Goal: Information Seeking & Learning: Check status

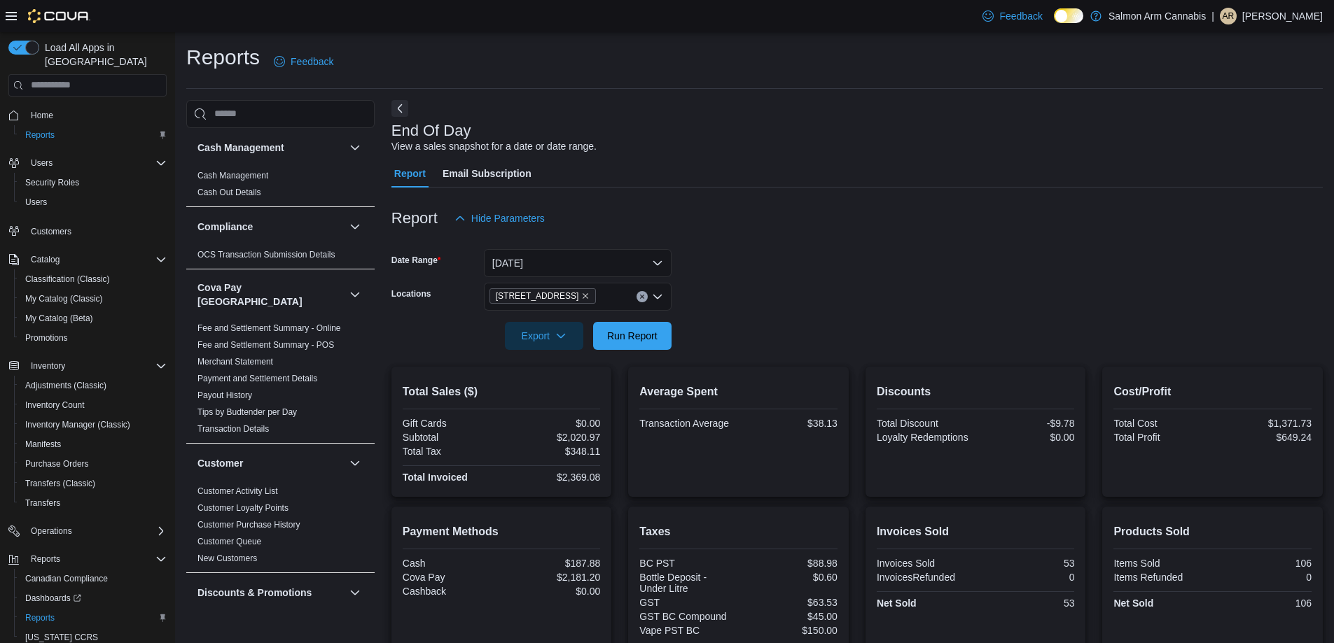
scroll to position [124, 0]
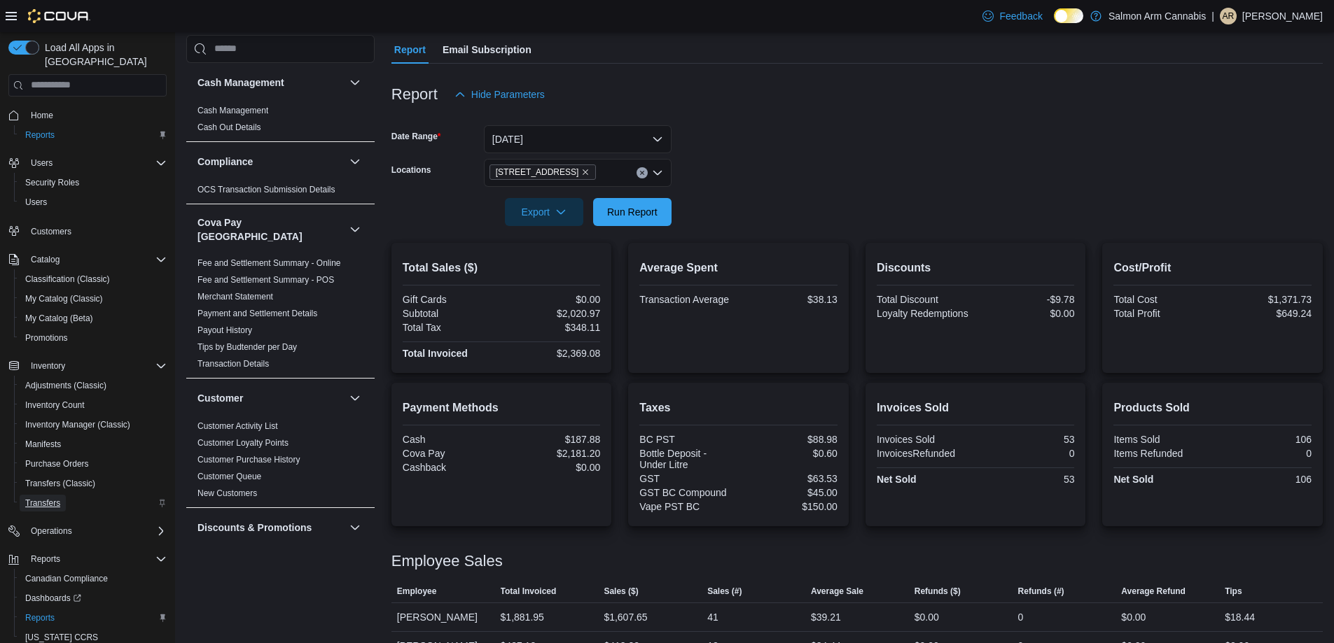
click at [47, 498] on span "Transfers" at bounding box center [42, 503] width 35 height 11
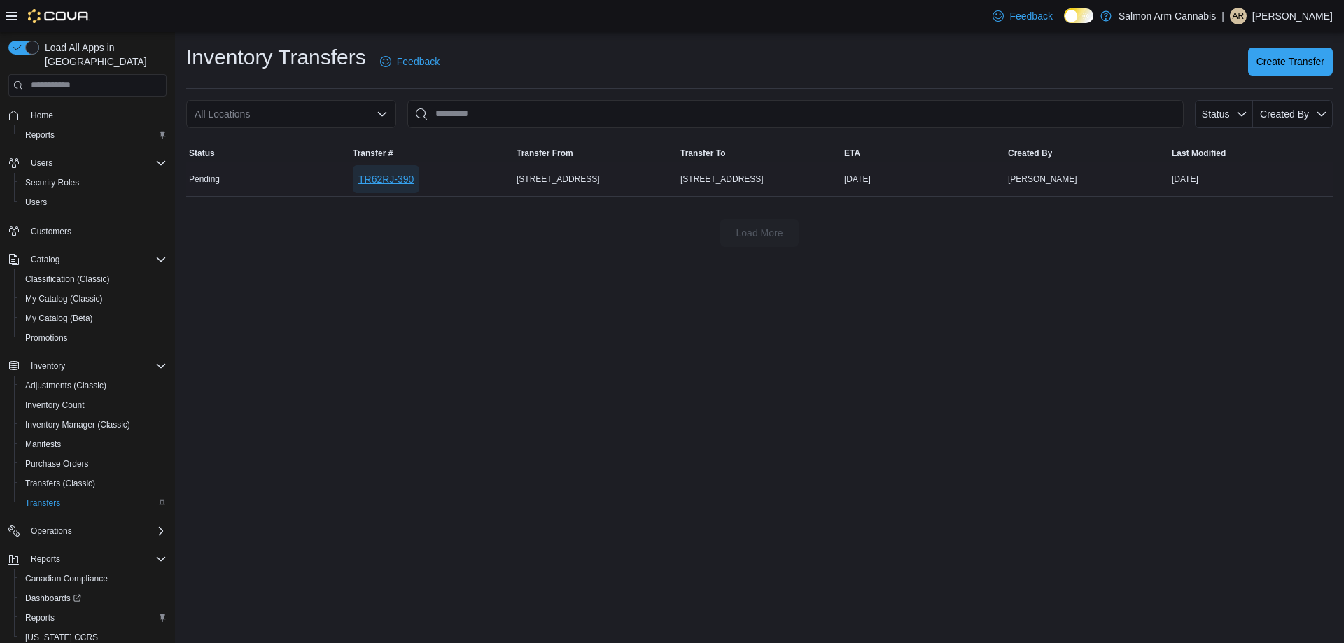
click at [395, 181] on span "TR62RJ-390" at bounding box center [385, 179] width 55 height 14
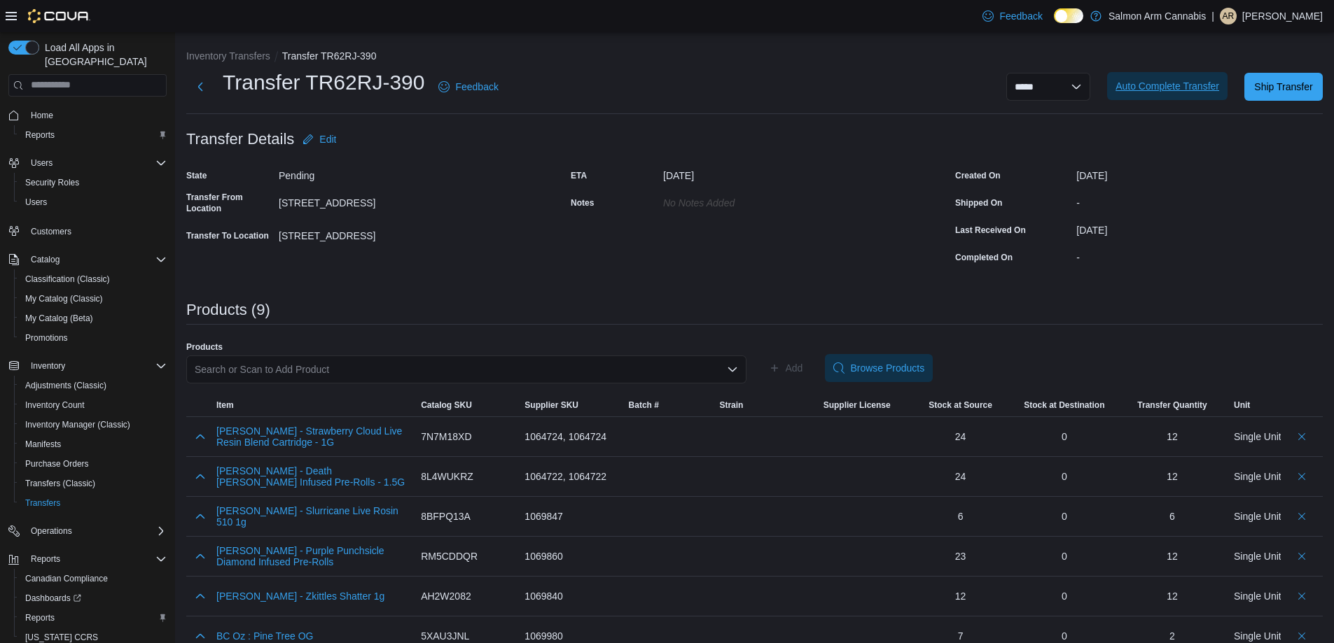
click at [1173, 82] on span "Auto Complete Transfer" at bounding box center [1167, 86] width 104 height 14
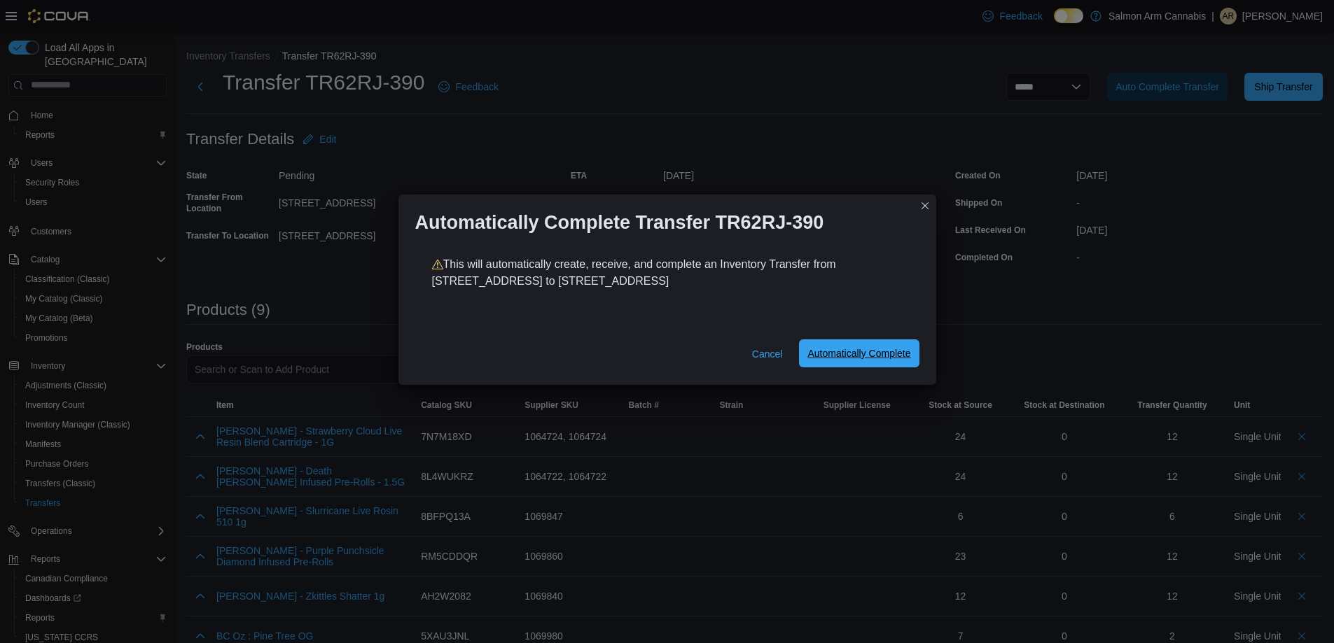
click at [868, 352] on span "Automatically Complete" at bounding box center [858, 354] width 103 height 14
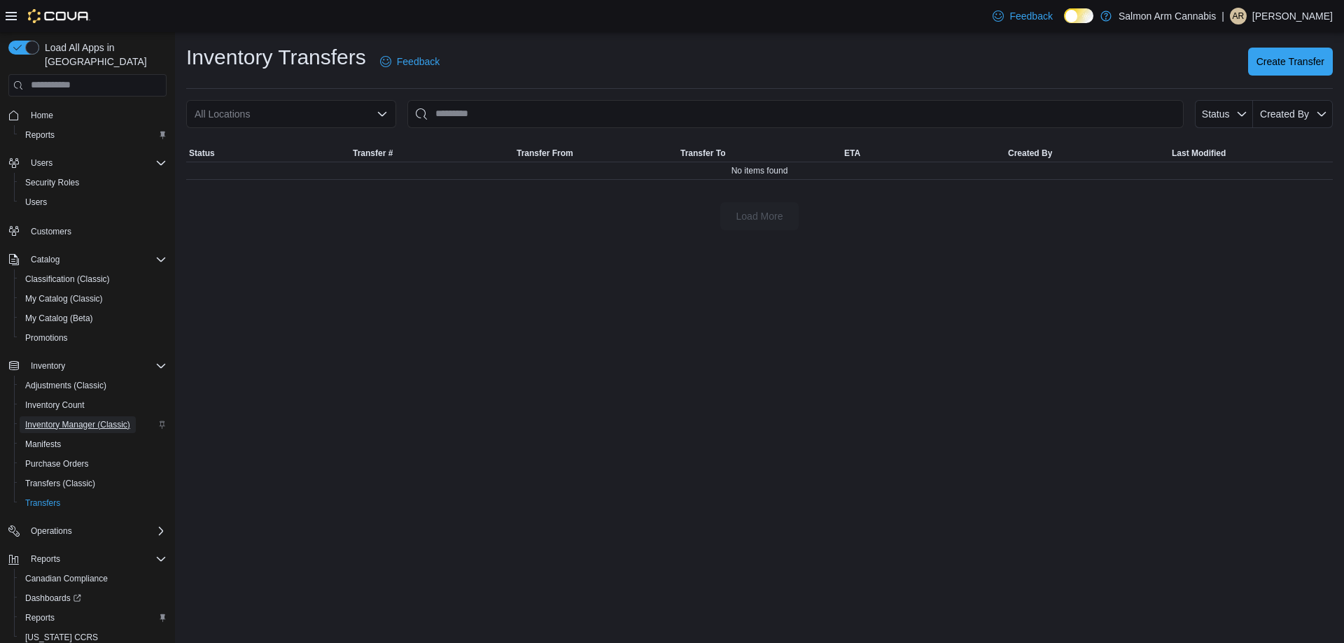
click at [71, 419] on span "Inventory Manager (Classic)" at bounding box center [77, 424] width 105 height 11
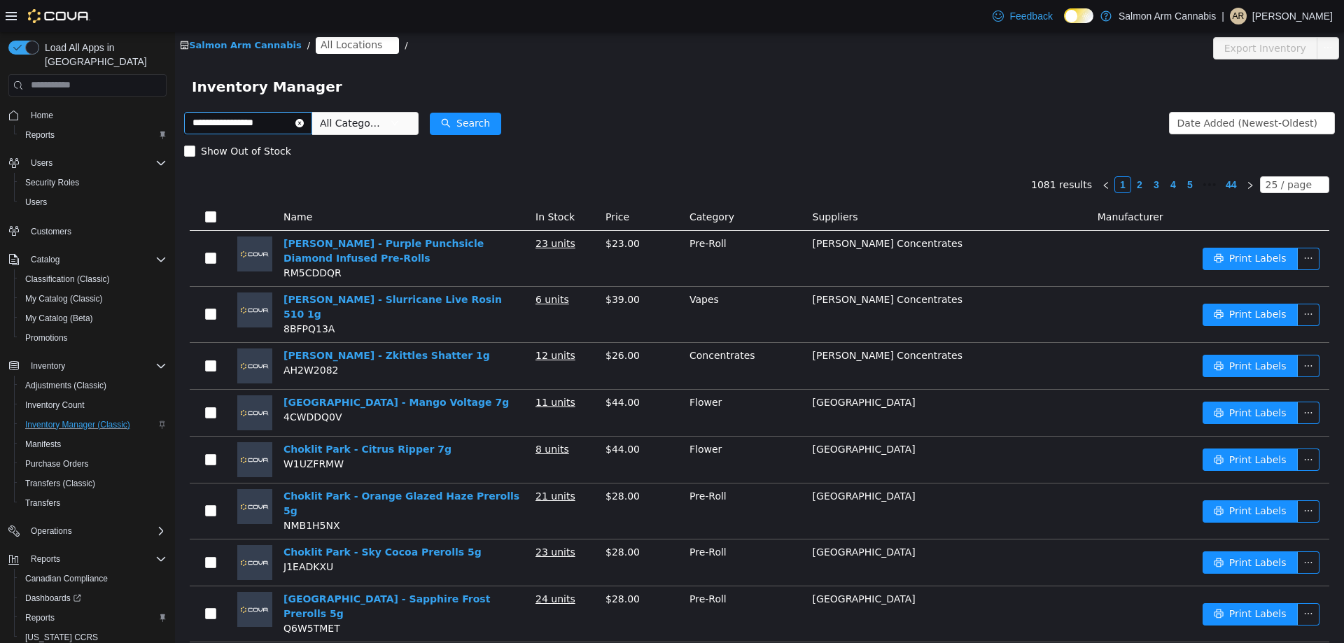
type input "**********"
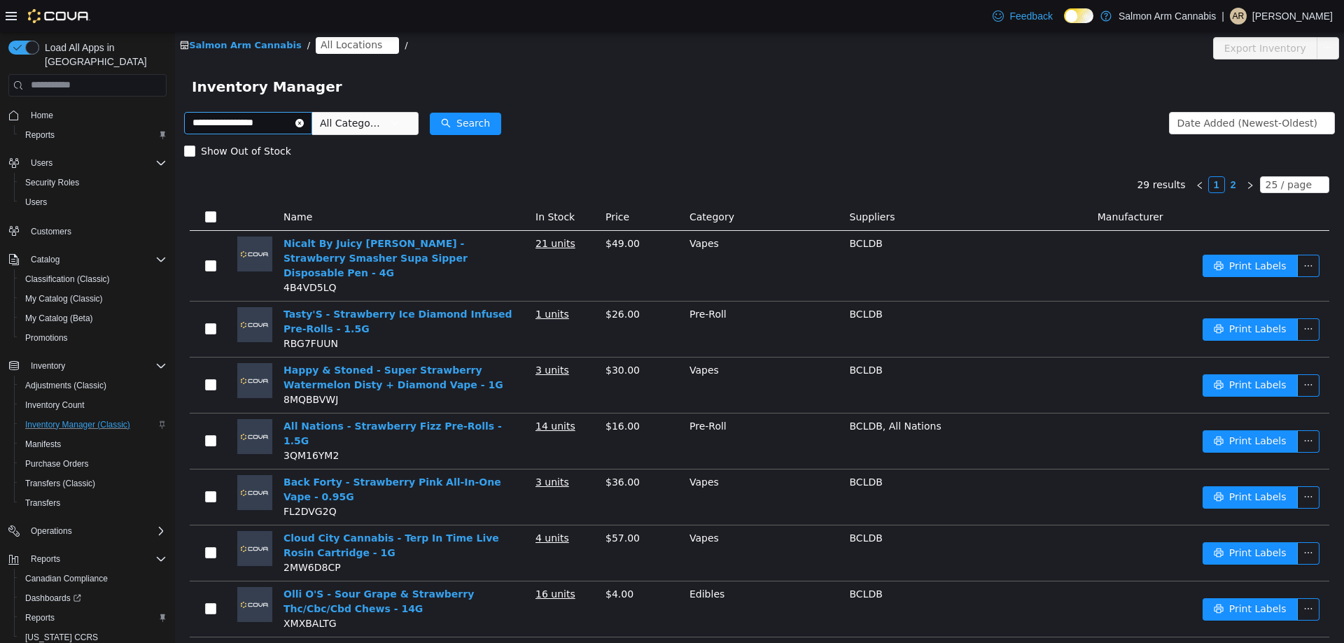
click at [304, 124] on icon "icon: close-circle" at bounding box center [299, 122] width 8 height 8
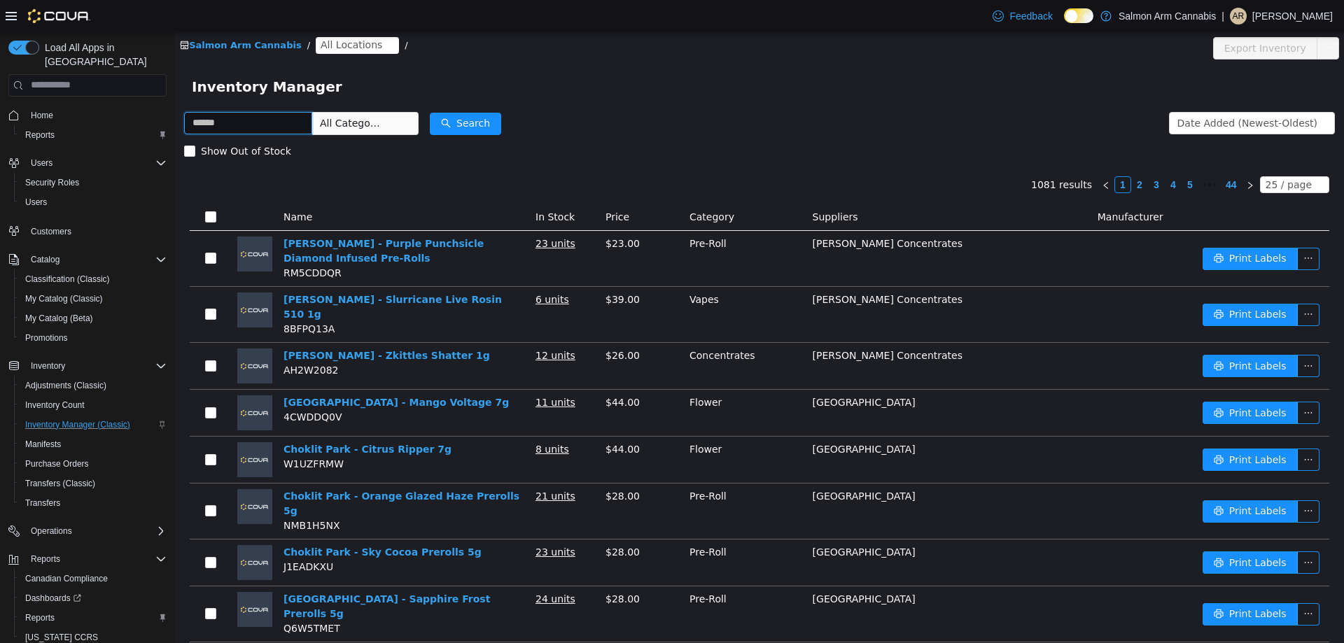
click at [260, 118] on input "text" at bounding box center [248, 122] width 128 height 22
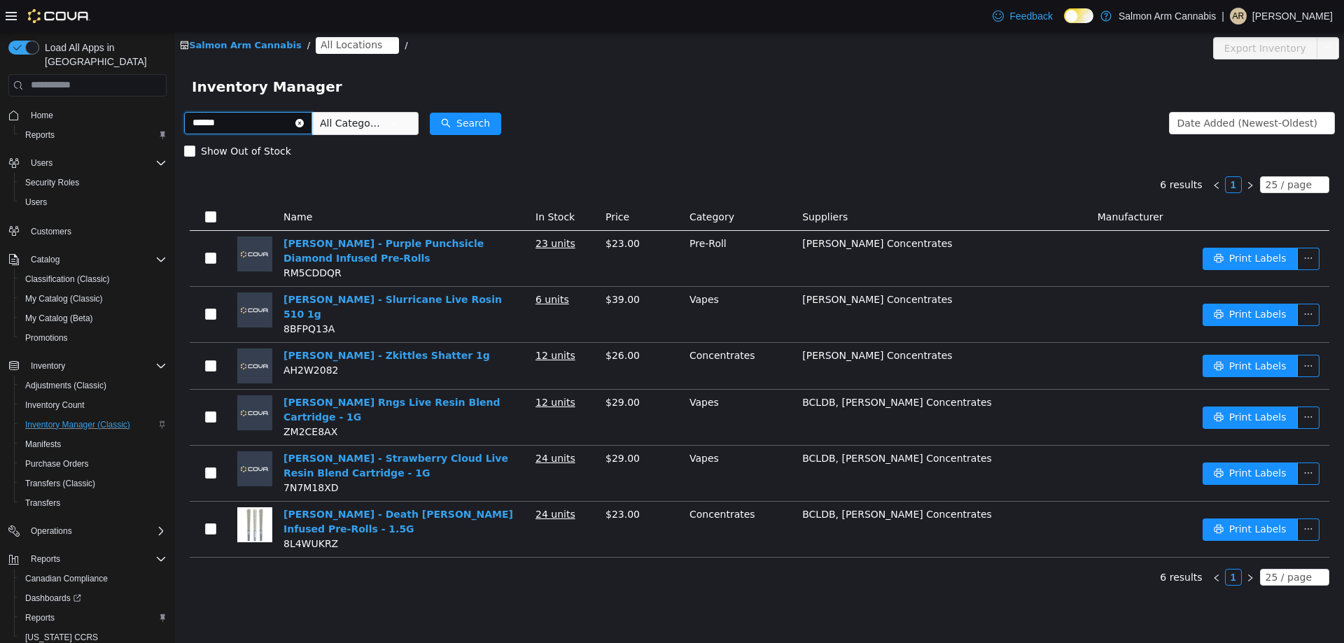
drag, startPoint x: 270, startPoint y: 124, endPoint x: 18, endPoint y: 120, distance: 252.1
click at [175, 120] on html "Salmon Arm Cannabis / All Locations / Export Inventory Inventory Manager ******…" at bounding box center [759, 337] width 1169 height 611
type input "**********"
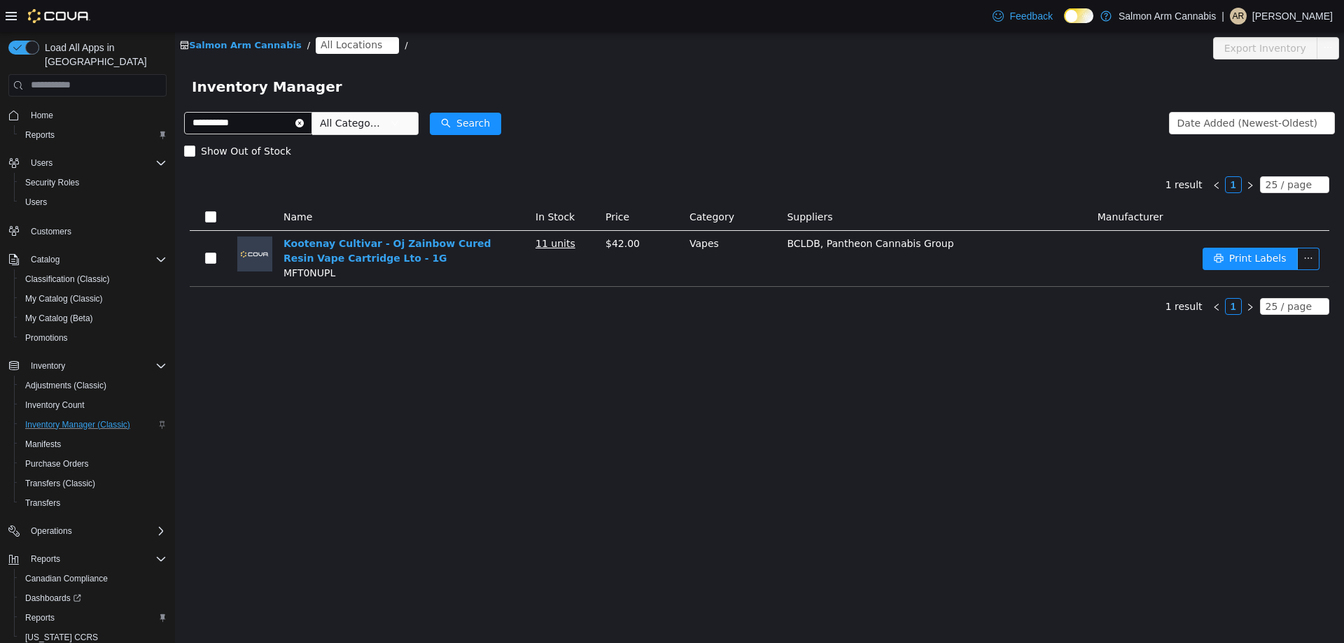
click at [40, 106] on span "Home" at bounding box center [95, 115] width 141 height 18
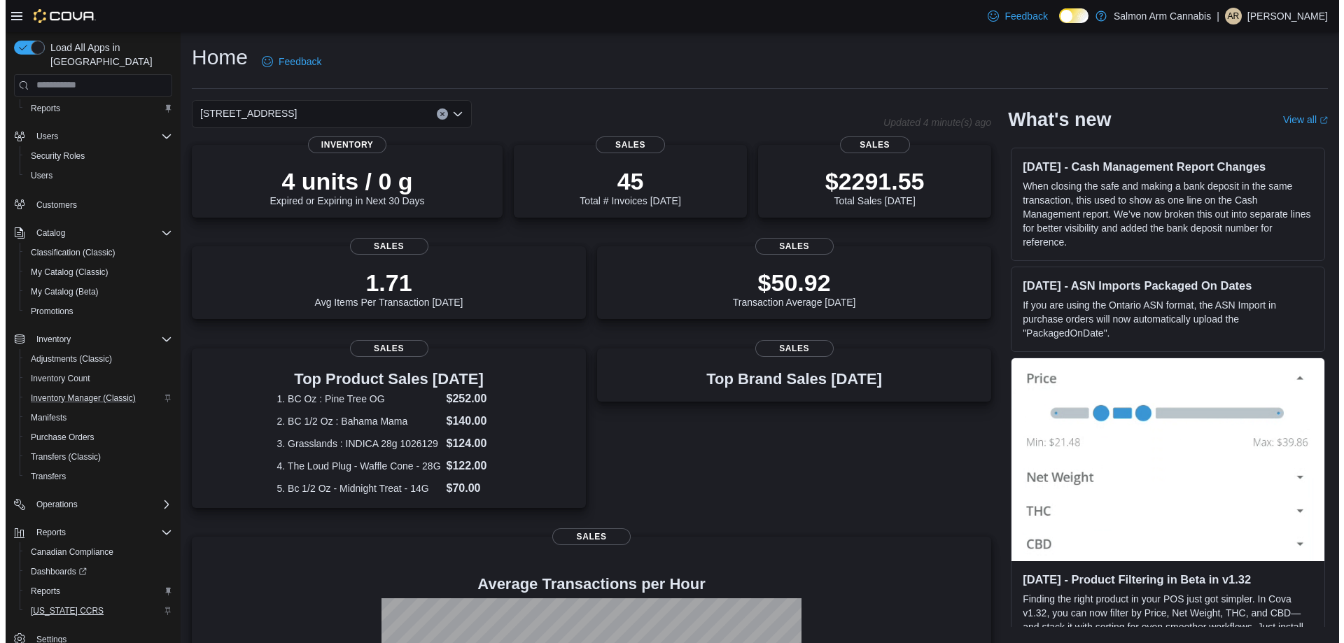
scroll to position [41, 0]
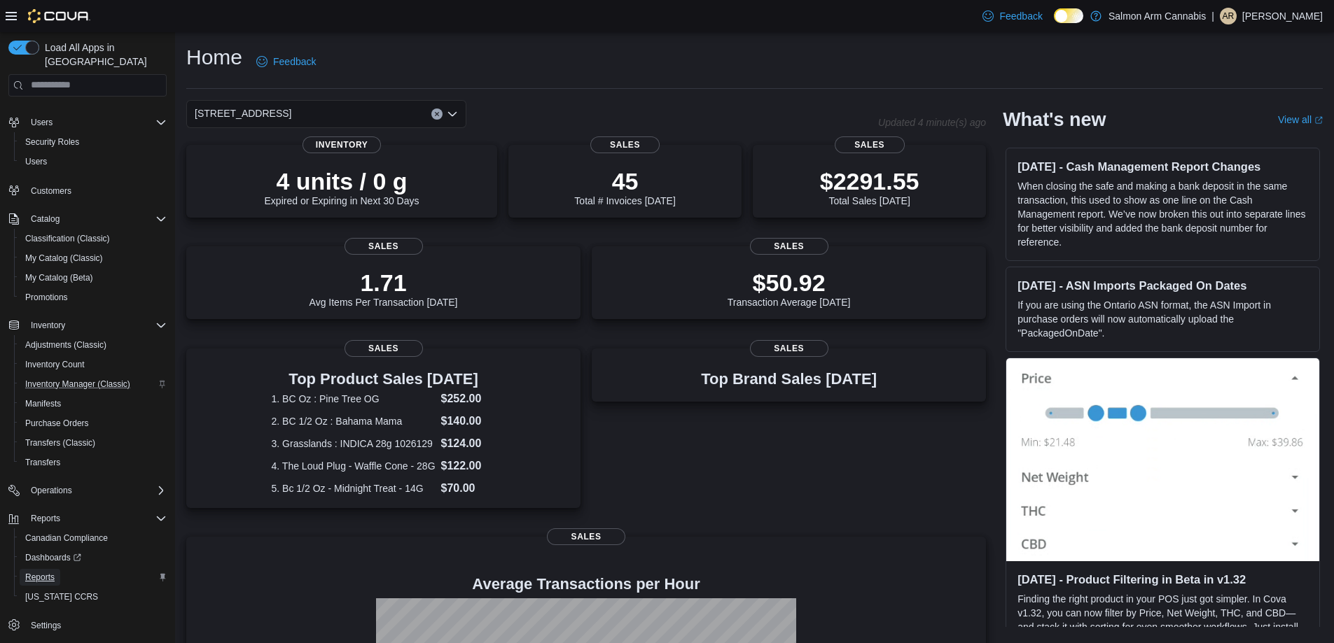
click at [42, 569] on span "Reports" at bounding box center [39, 577] width 29 height 17
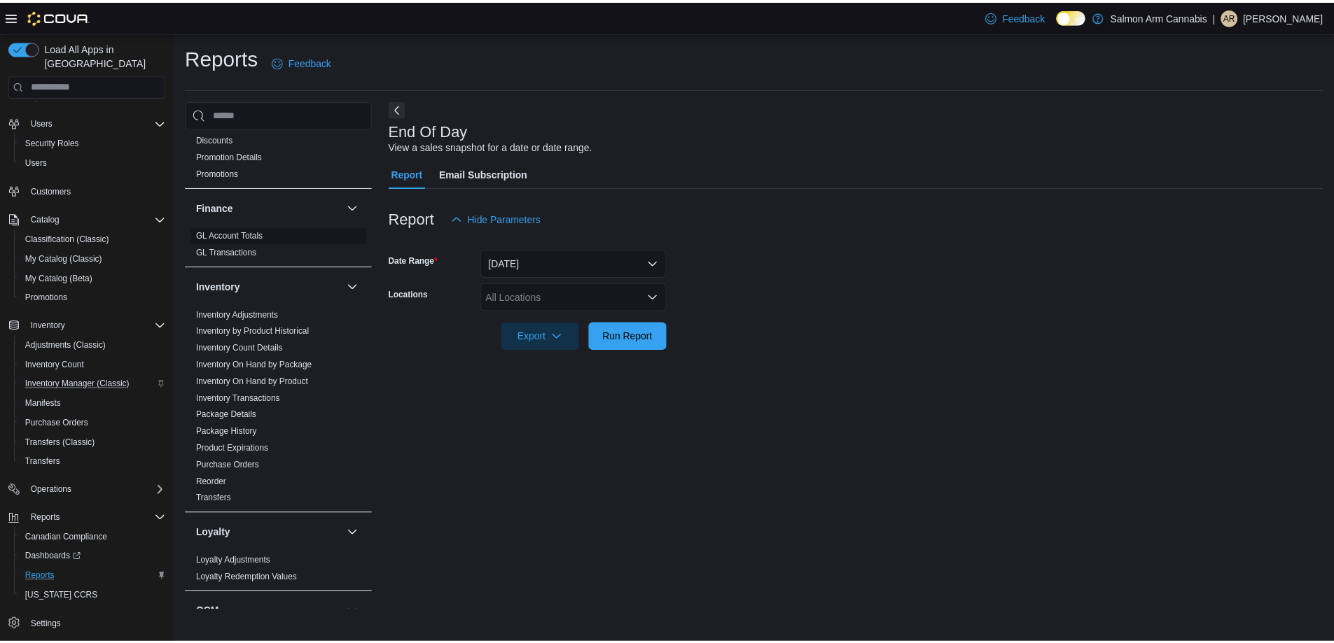
scroll to position [490, 0]
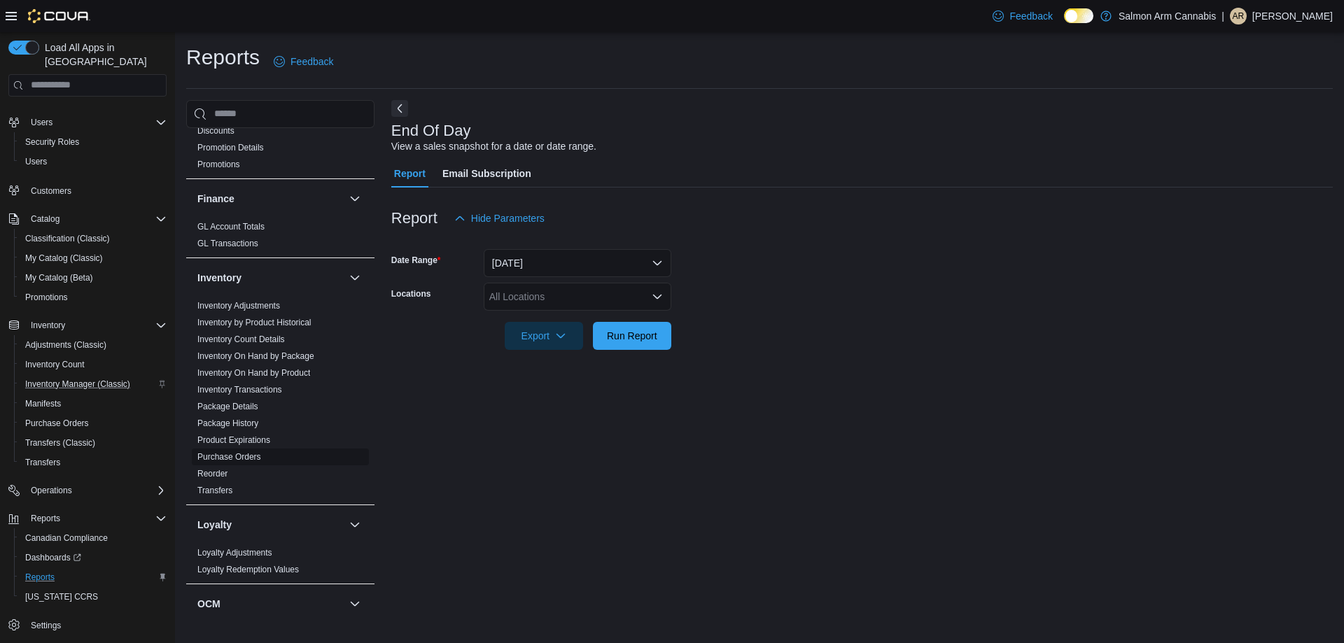
click at [218, 452] on link "Purchase Orders" at bounding box center [229, 457] width 64 height 10
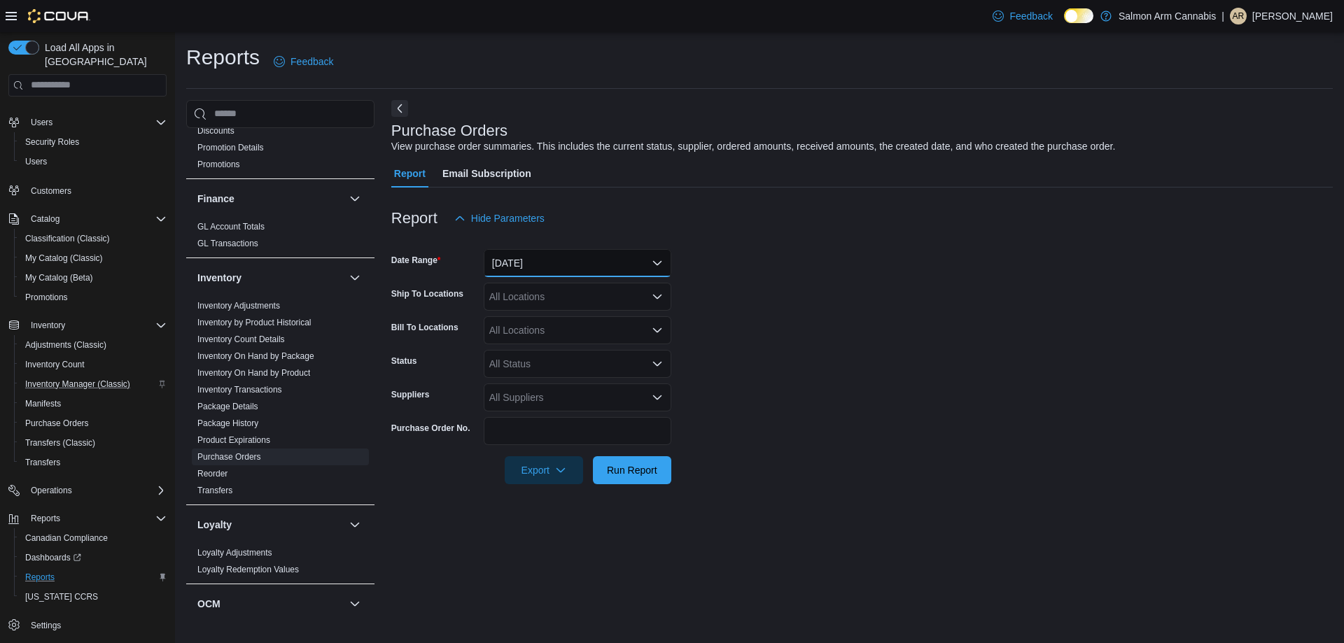
click at [599, 272] on button "[DATE]" at bounding box center [578, 263] width 188 height 28
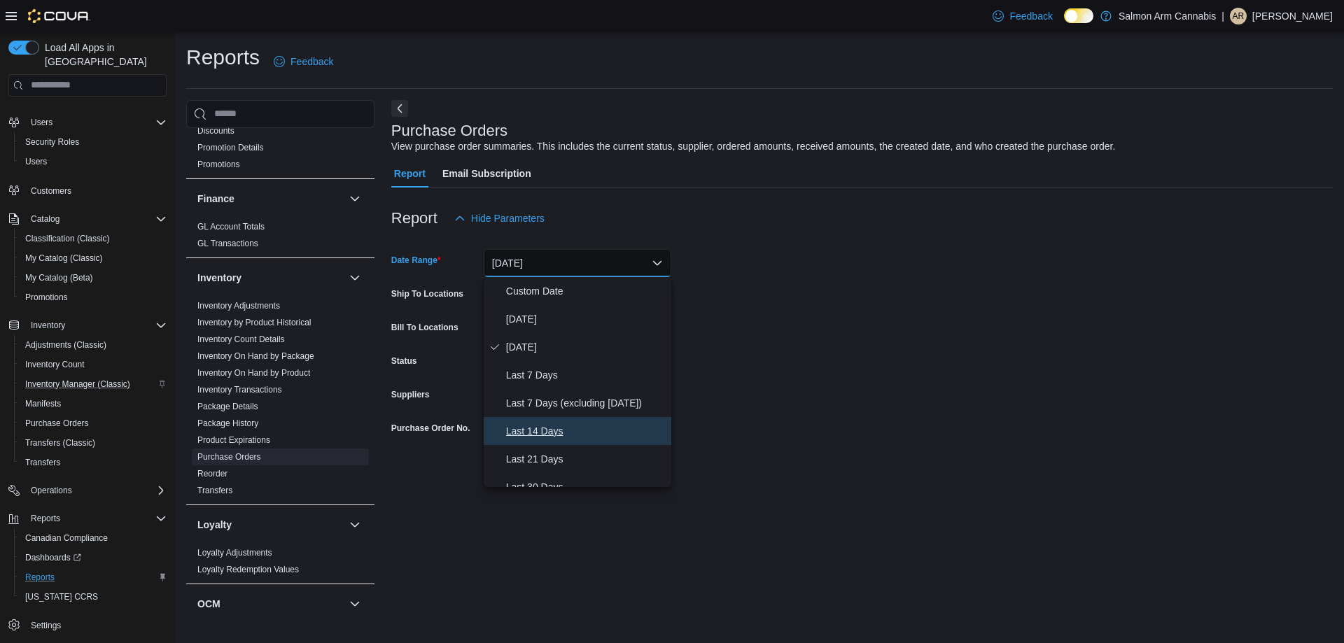
click at [571, 426] on span "Last 14 Days" at bounding box center [586, 431] width 160 height 17
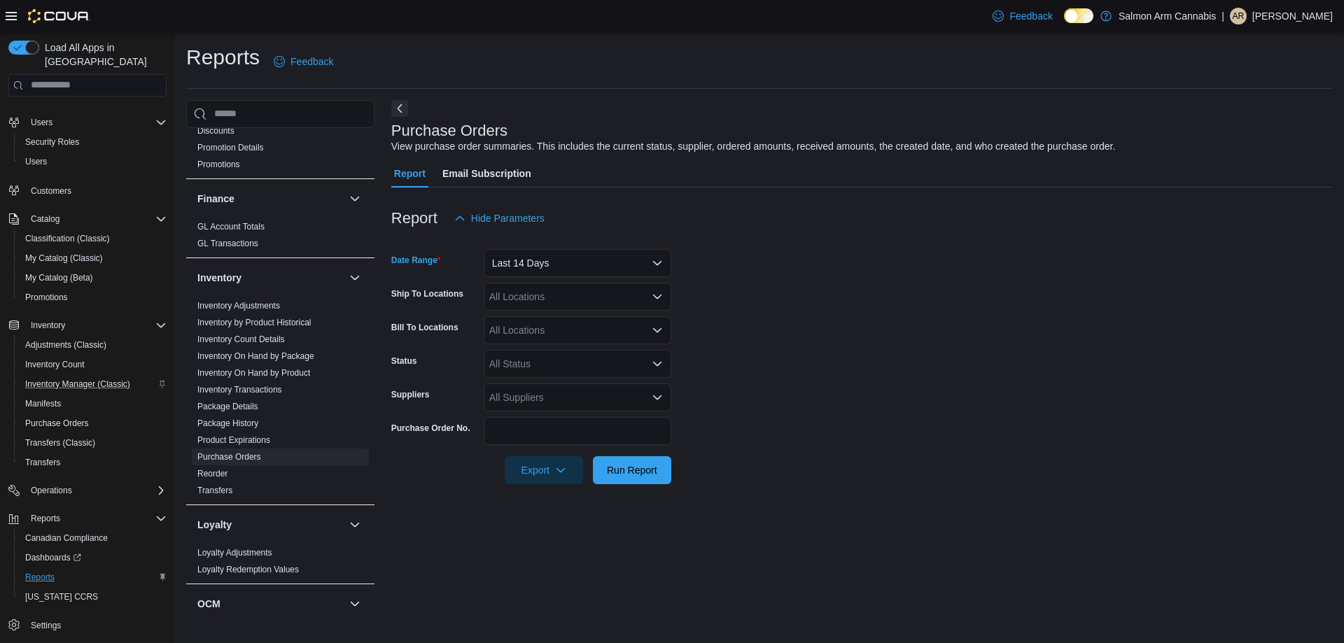
click at [707, 475] on form "Date Range Last 14 Days Ship To Locations All Locations Bill To Locations All L…" at bounding box center [862, 358] width 942 height 252
click at [613, 469] on span "Run Report" at bounding box center [632, 470] width 50 height 14
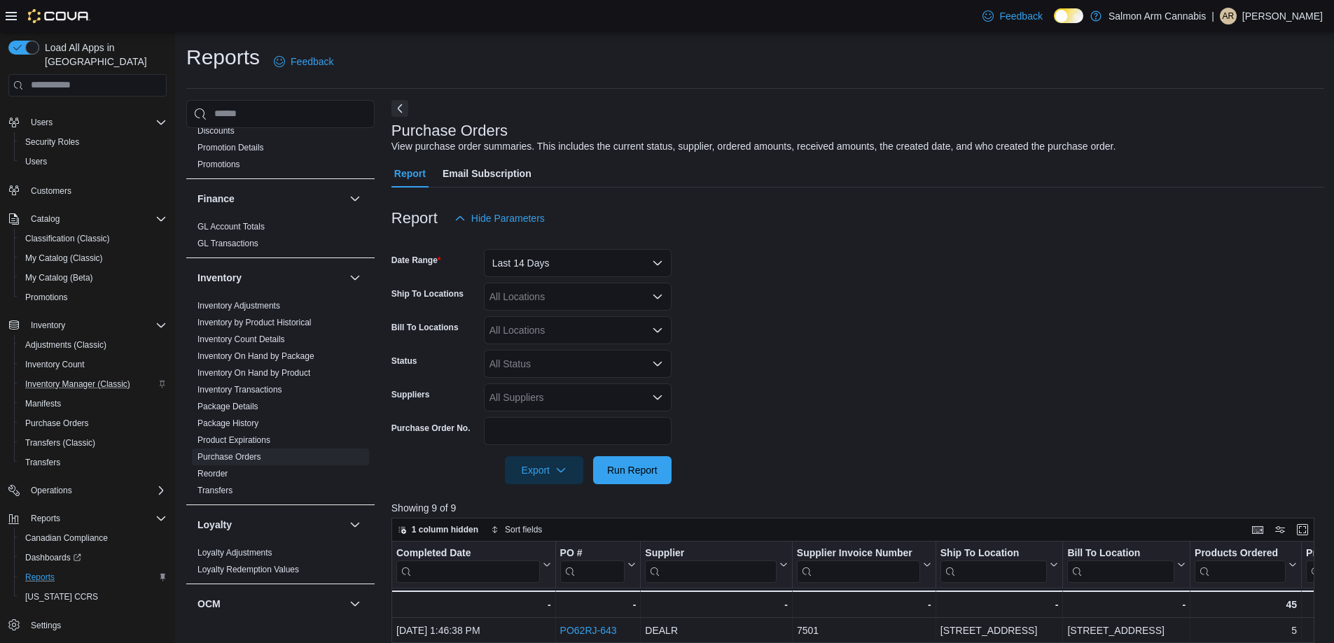
click at [559, 290] on div "All Locations" at bounding box center [578, 297] width 188 height 28
click at [571, 342] on span "[STREET_ADDRESS]" at bounding box center [562, 341] width 97 height 14
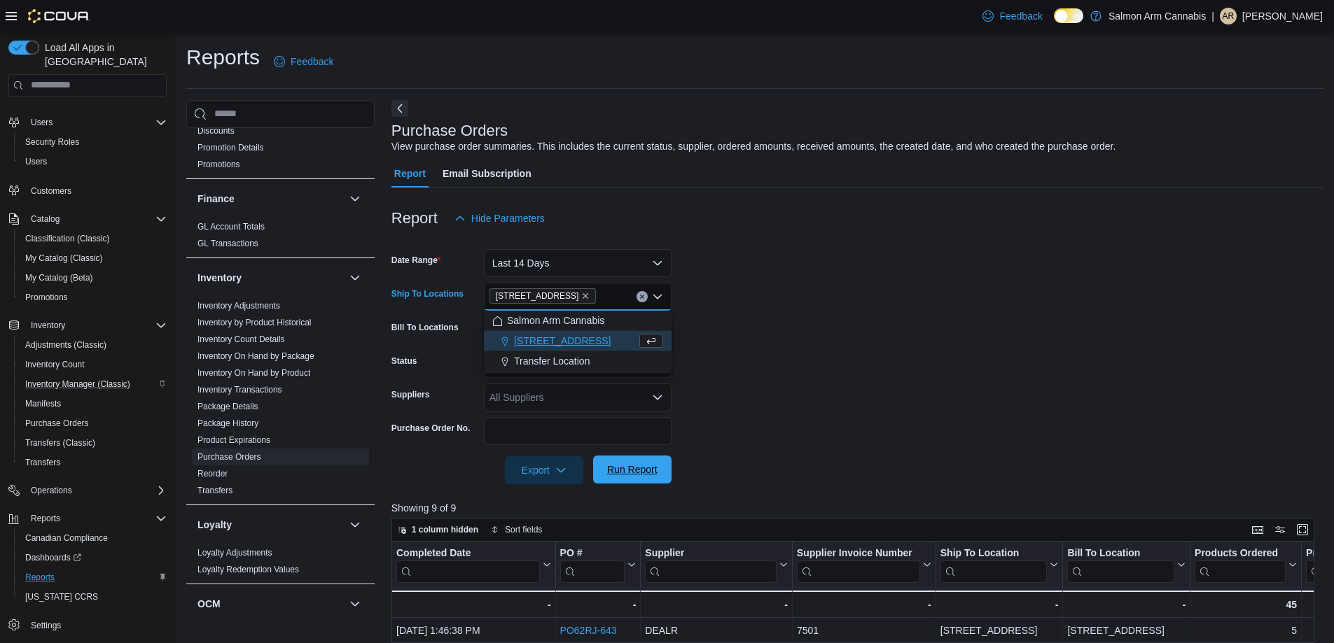
click at [641, 471] on span "Run Report" at bounding box center [632, 470] width 50 height 14
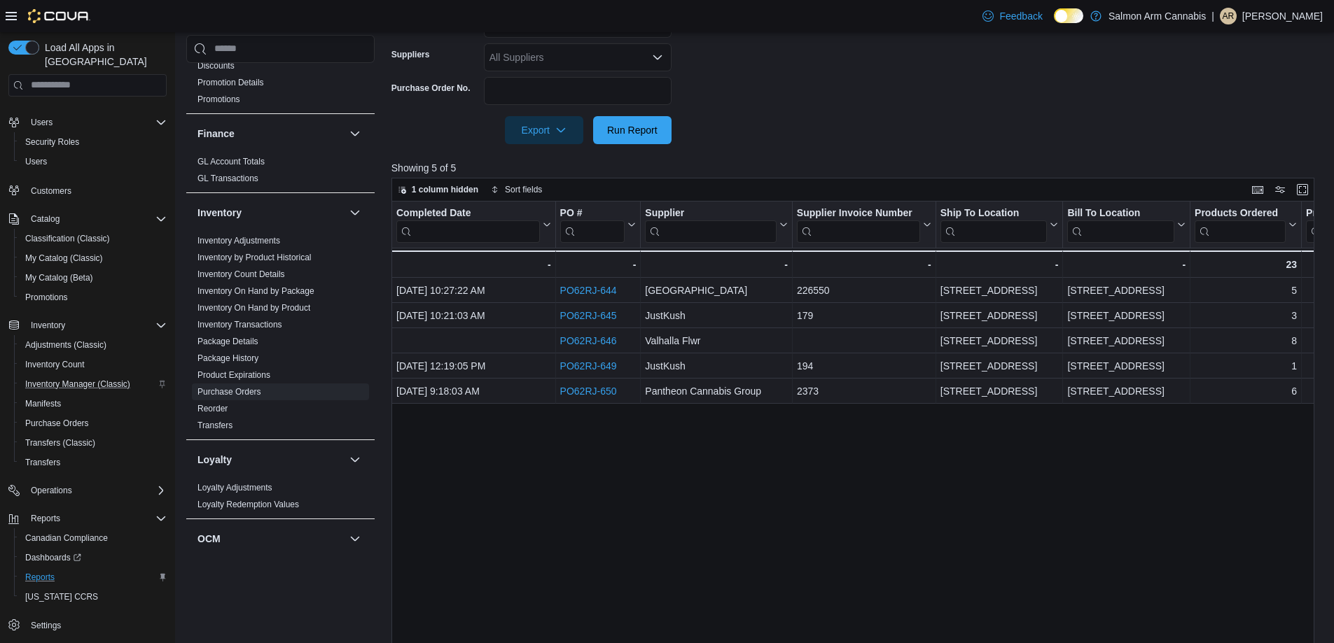
scroll to position [350, 0]
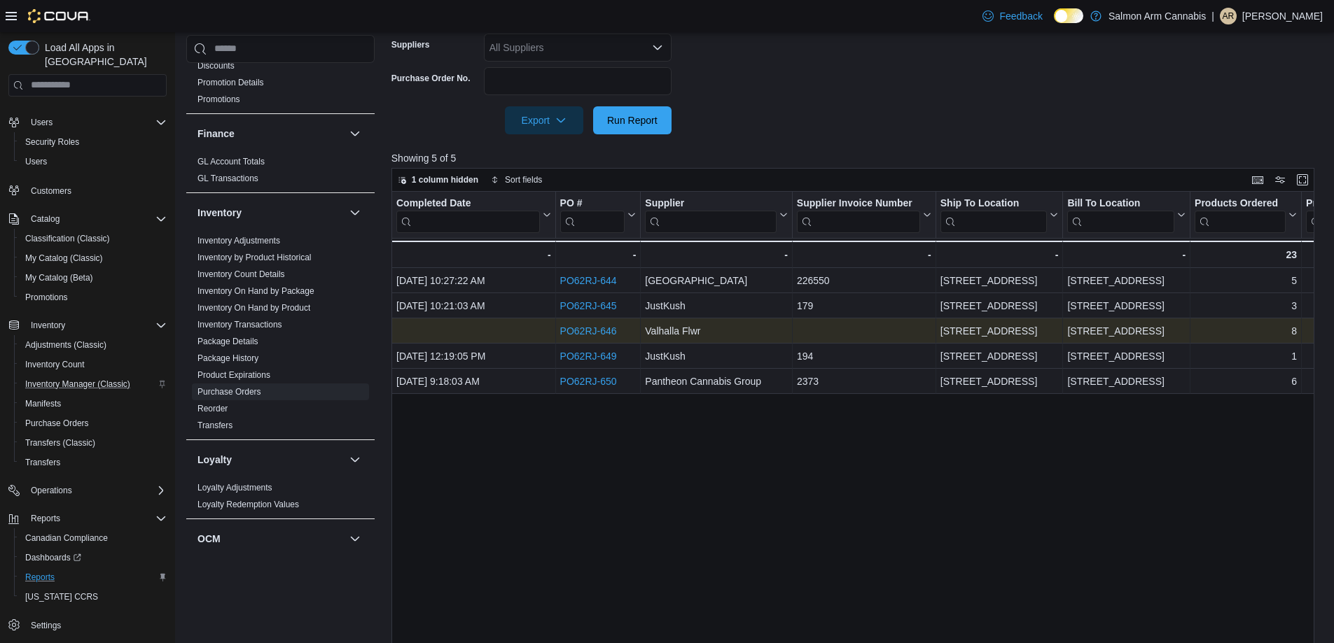
click at [601, 332] on link "PO62RJ-646" at bounding box center [587, 331] width 57 height 11
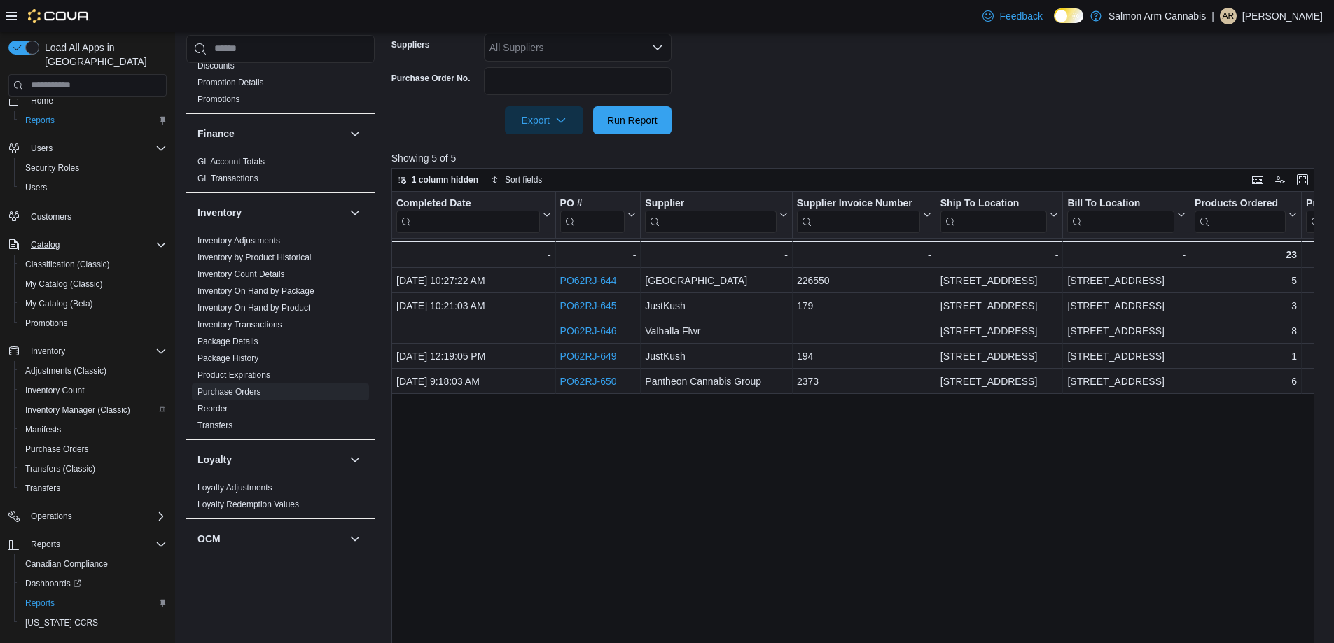
scroll to position [0, 0]
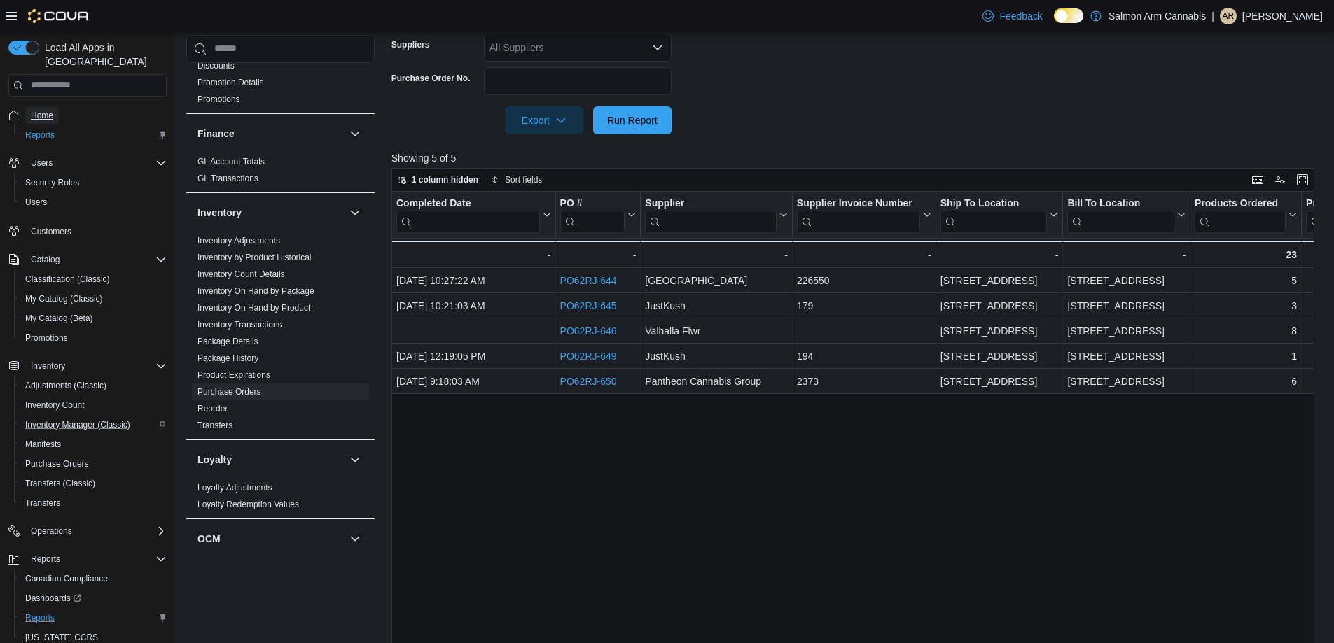
click at [34, 110] on span "Home" at bounding box center [42, 115] width 22 height 11
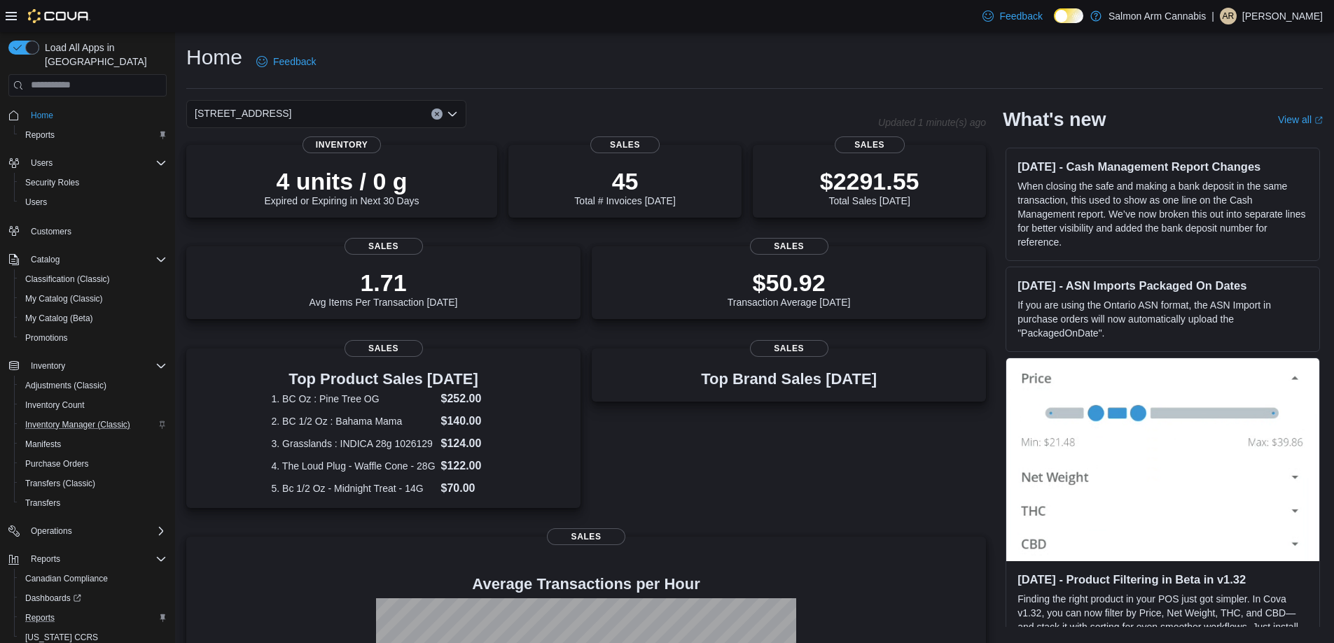
click at [381, 110] on div "[STREET_ADDRESS]" at bounding box center [326, 114] width 280 height 28
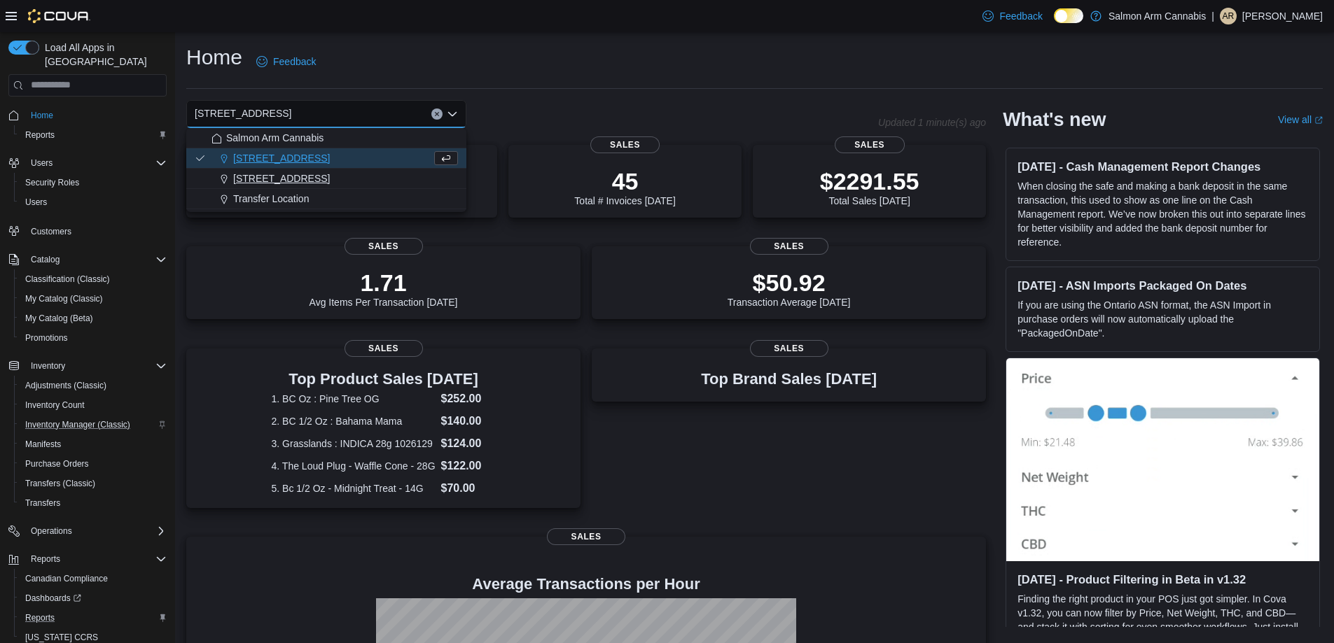
click at [327, 169] on button "[STREET_ADDRESS]" at bounding box center [326, 179] width 280 height 20
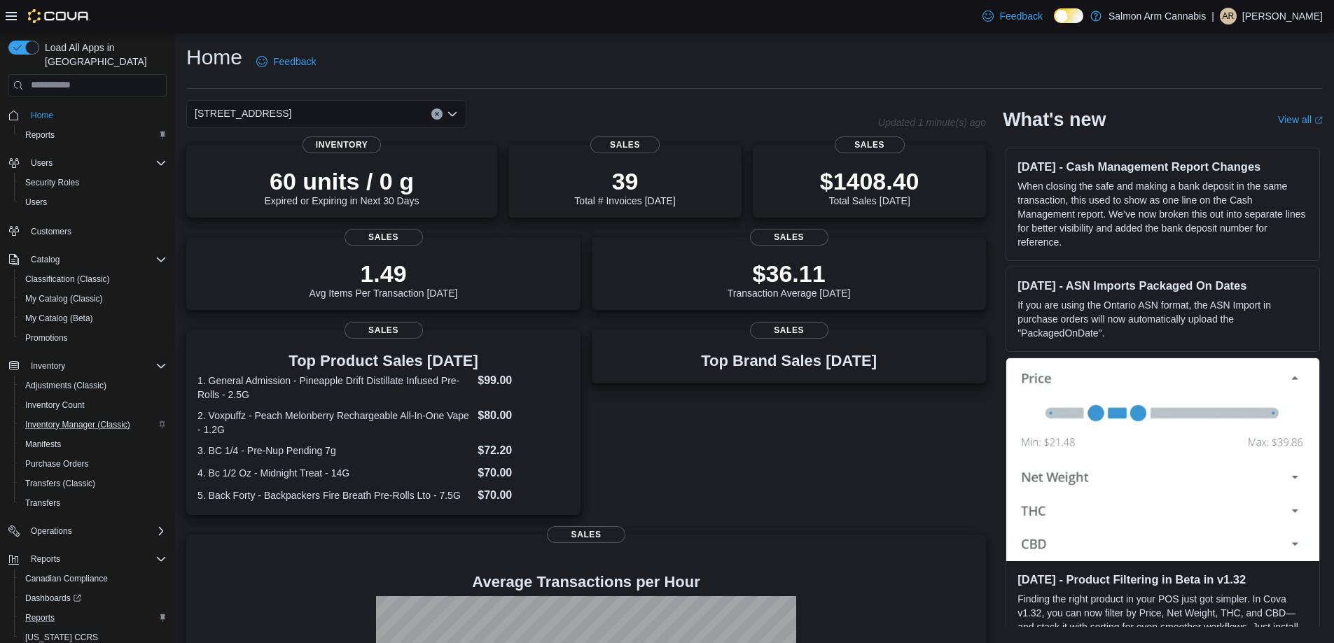
click at [371, 108] on div "[STREET_ADDRESS] Selected. [STREET_ADDRESS] Press Backspace to delete [STREET_A…" at bounding box center [326, 114] width 280 height 28
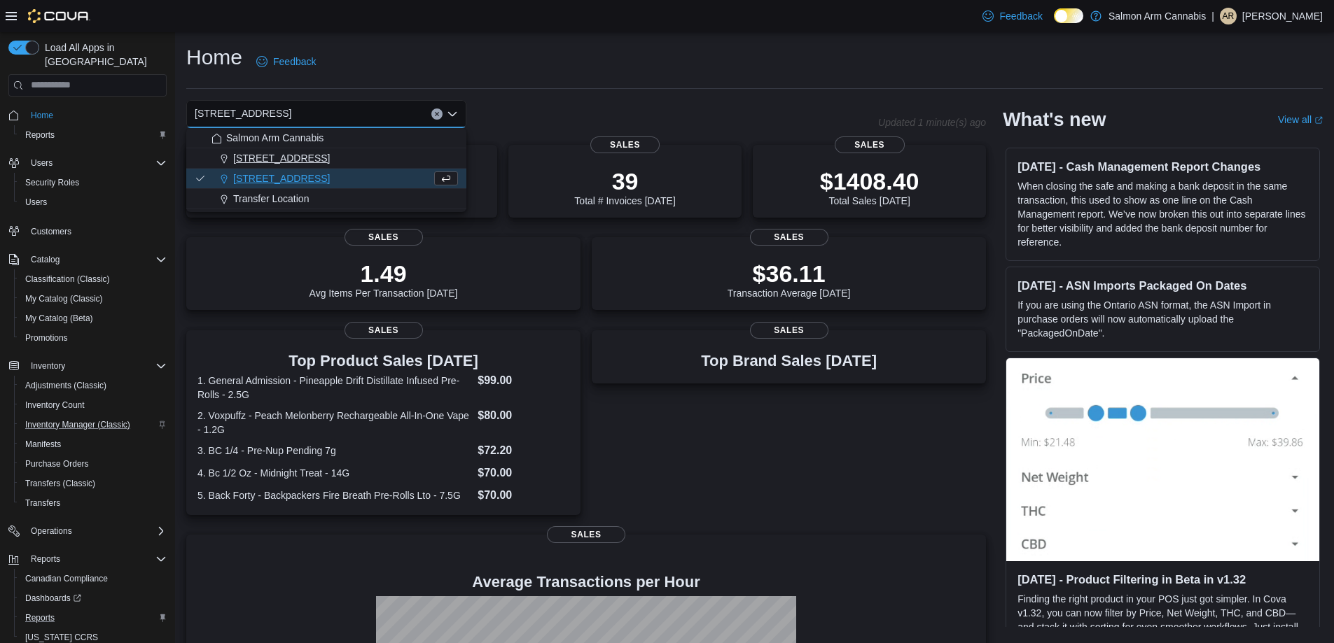
click at [334, 154] on div "[STREET_ADDRESS]" at bounding box center [334, 158] width 246 height 14
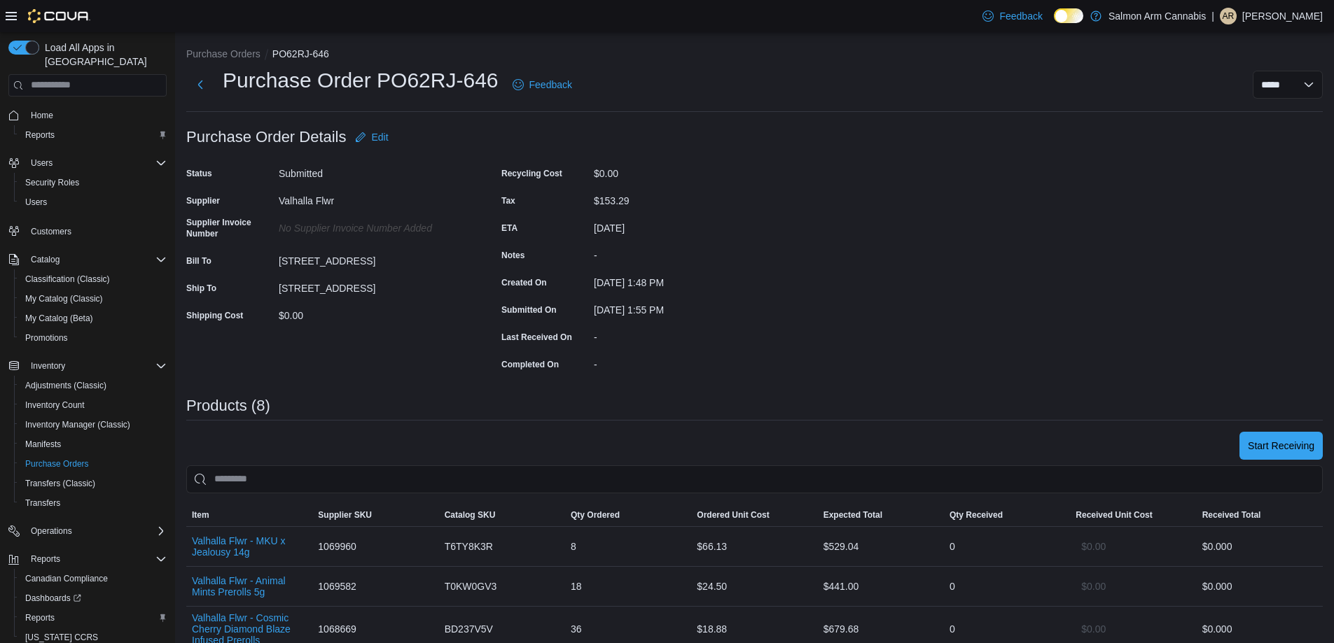
scroll to position [70, 0]
